Goal: Information Seeking & Learning: Understand process/instructions

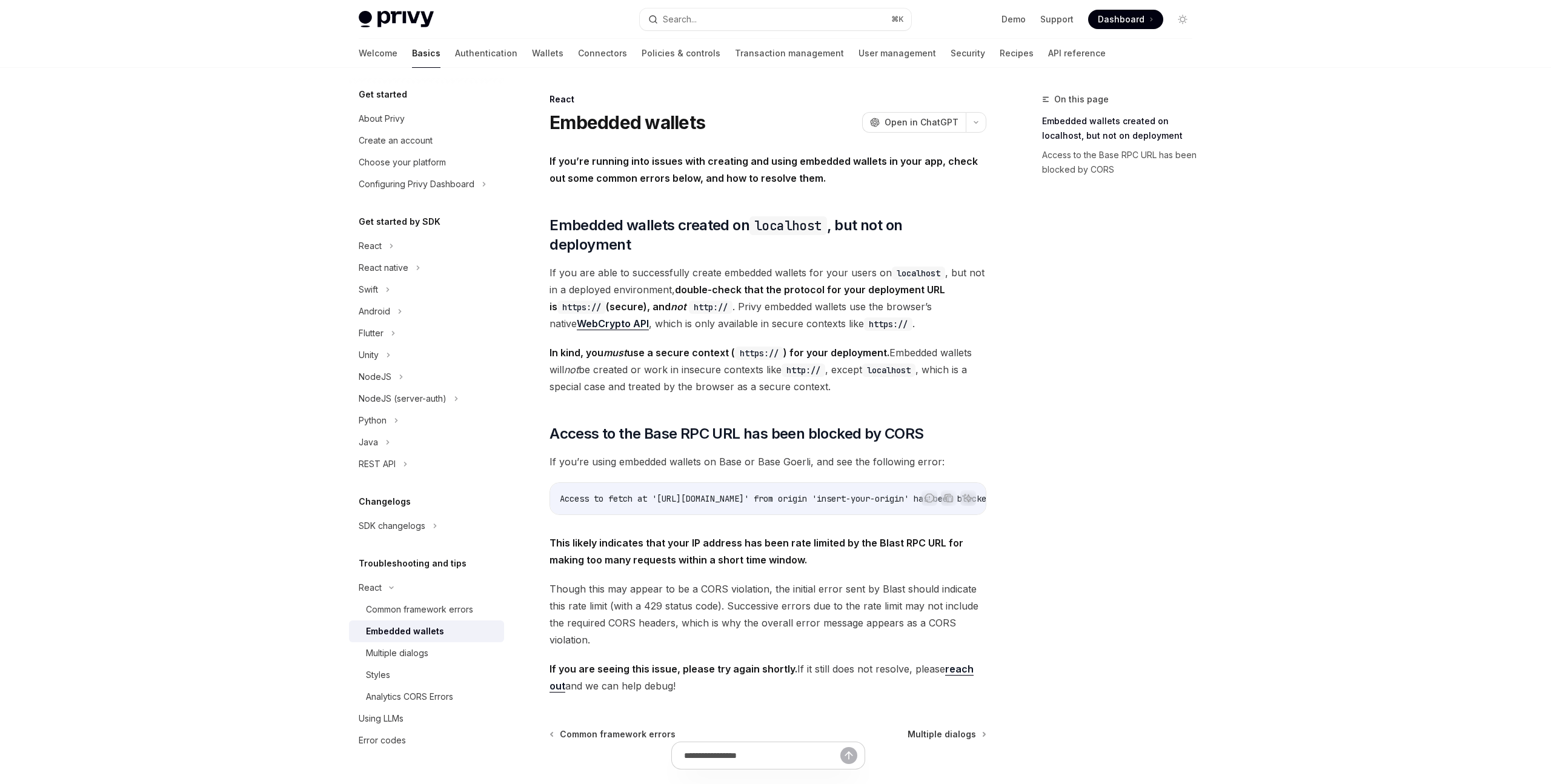
type textarea "*"
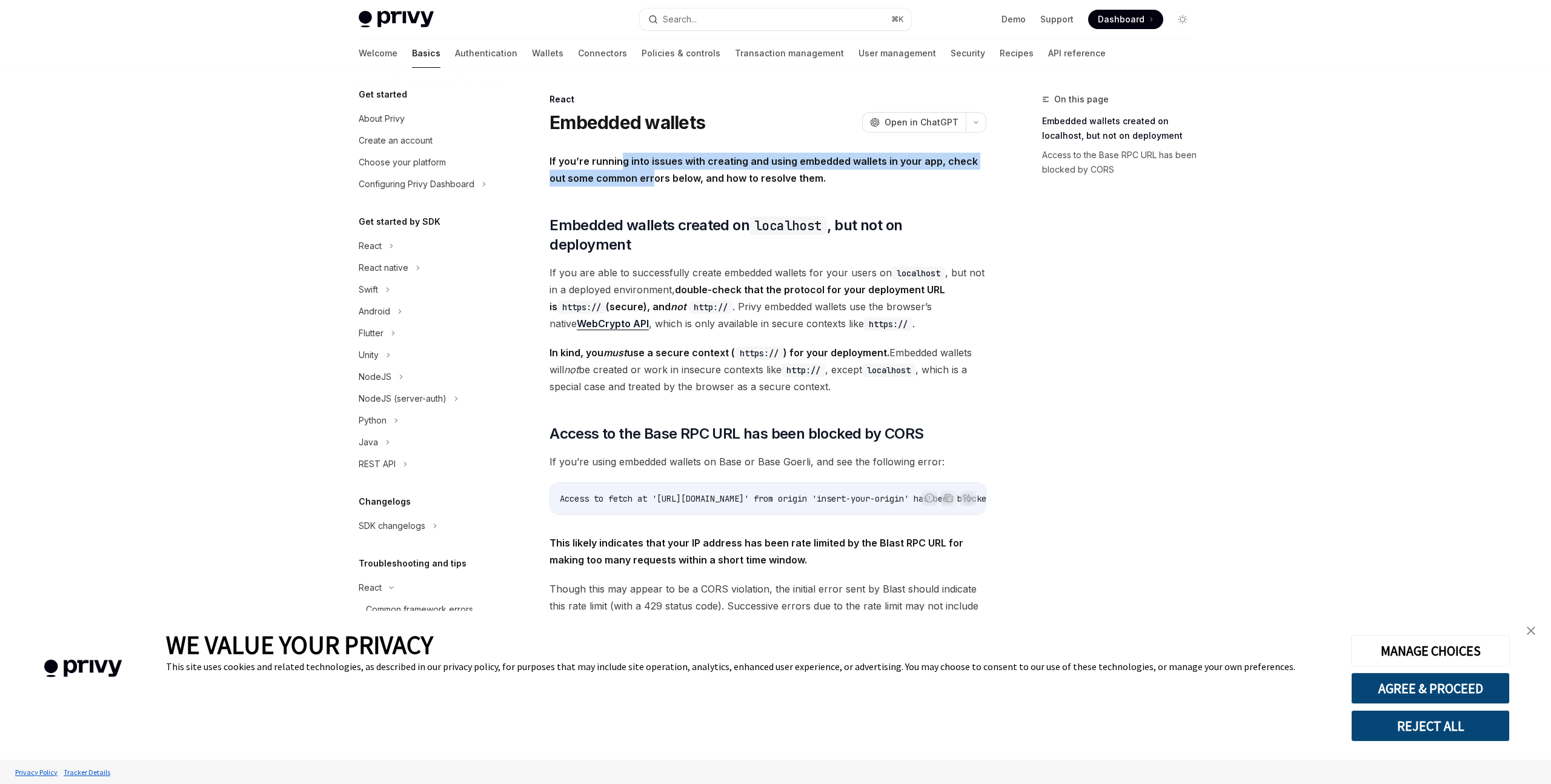
drag, startPoint x: 618, startPoint y: 163, endPoint x: 636, endPoint y: 172, distance: 20.1
click at [636, 172] on strong "If you’re running into issues with creating and using embedded wallets in your …" at bounding box center [764, 170] width 428 height 29
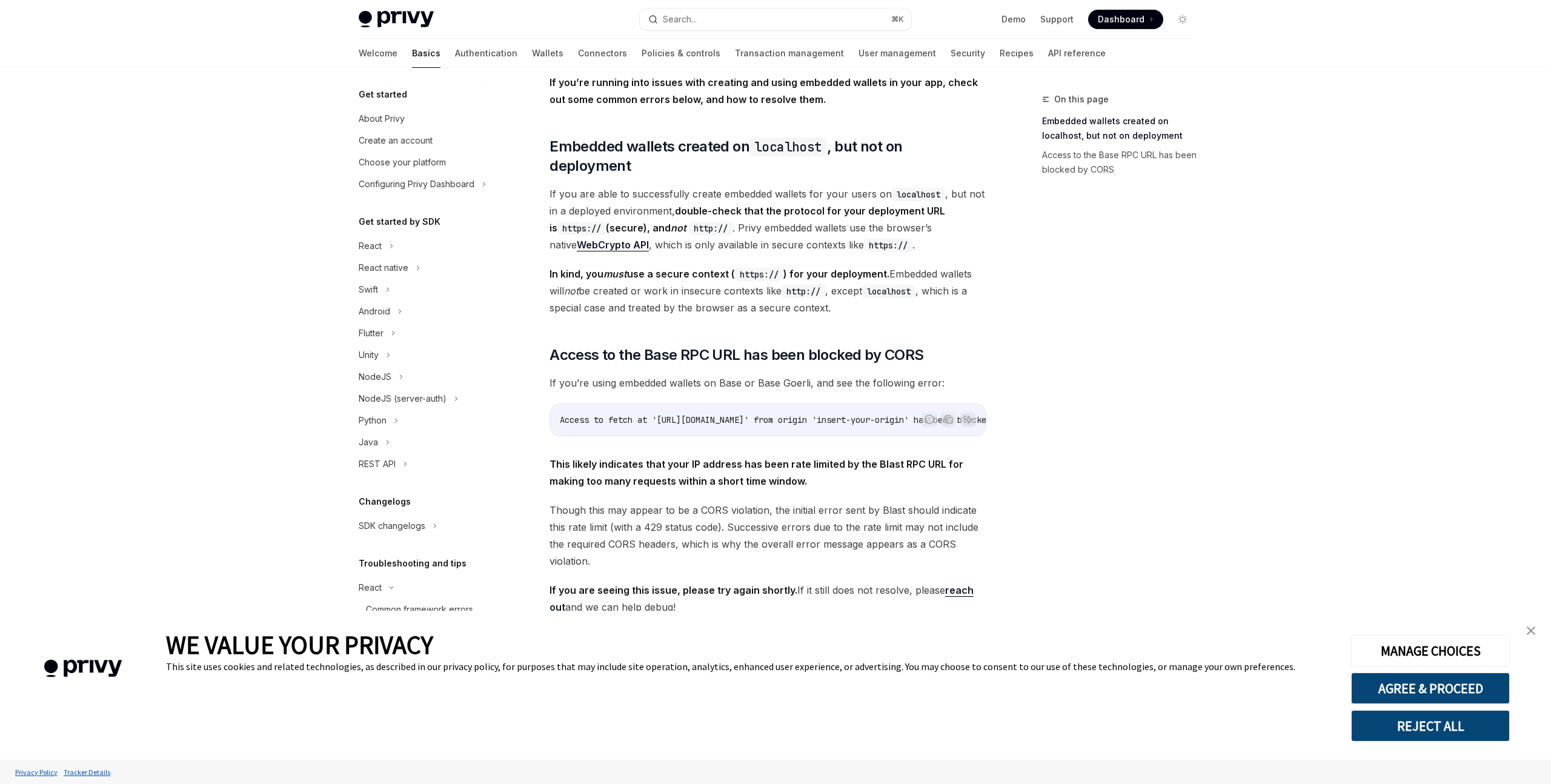
scroll to position [91, 0]
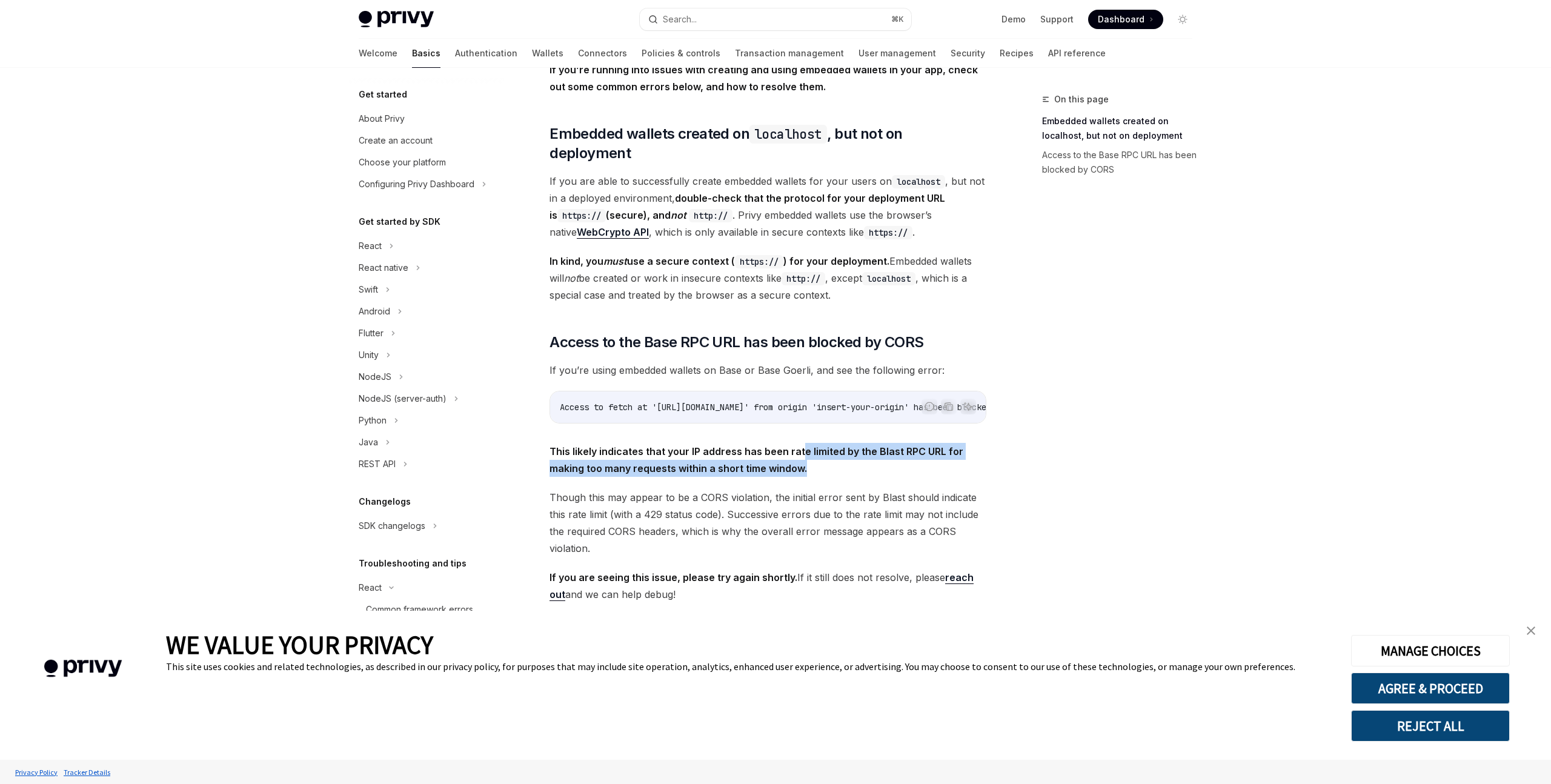
drag, startPoint x: 800, startPoint y: 433, endPoint x: 830, endPoint y: 453, distance: 36.1
click at [829, 453] on span "This likely indicates that your IP address has been rate limited by the Blast R…" at bounding box center [768, 460] width 437 height 34
click at [830, 453] on span "This likely indicates that your IP address has been rate limited by the Blast R…" at bounding box center [768, 460] width 437 height 34
